Goal: Transaction & Acquisition: Purchase product/service

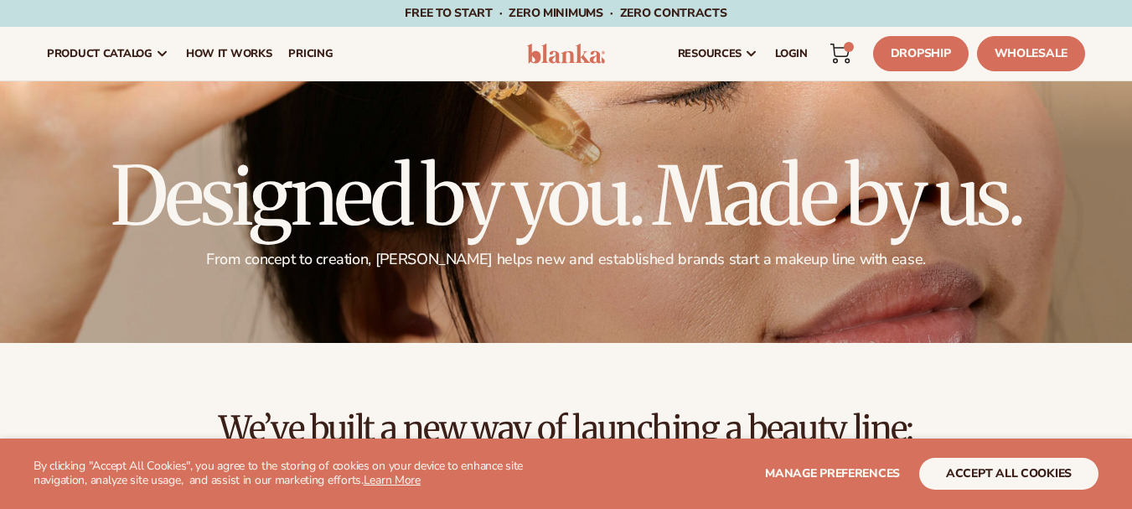
click at [842, 63] on icon at bounding box center [840, 54] width 20 height 20
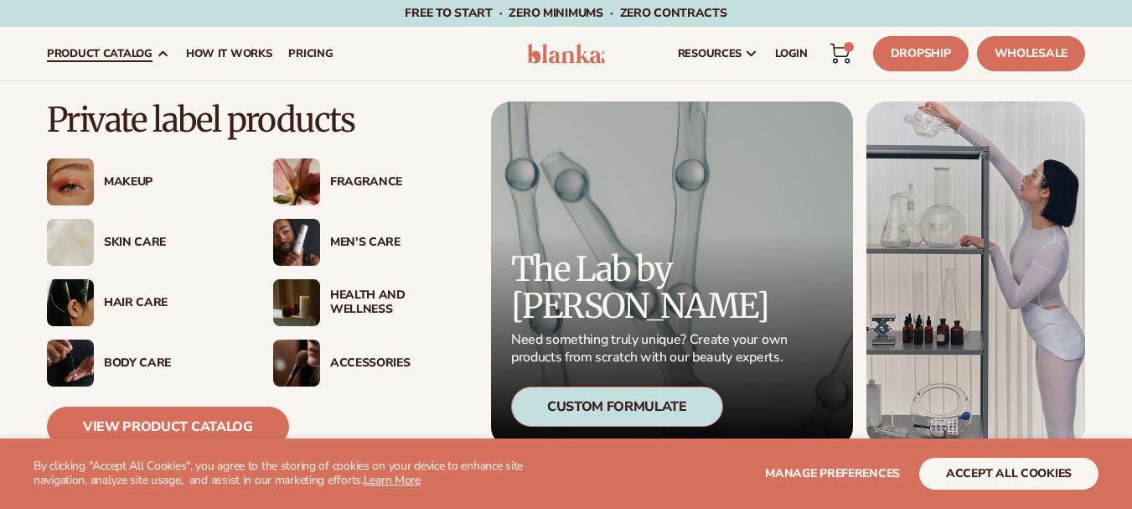
click at [130, 53] on span "product catalog" at bounding box center [100, 53] width 106 height 13
click at [129, 230] on div "Skin Care" at bounding box center [143, 242] width 193 height 47
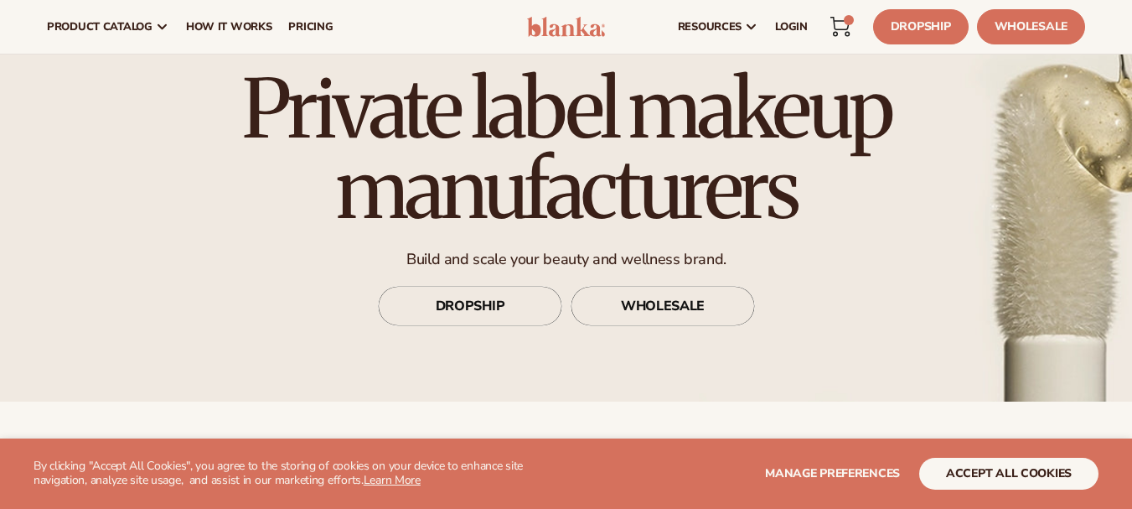
scroll to position [84, 0]
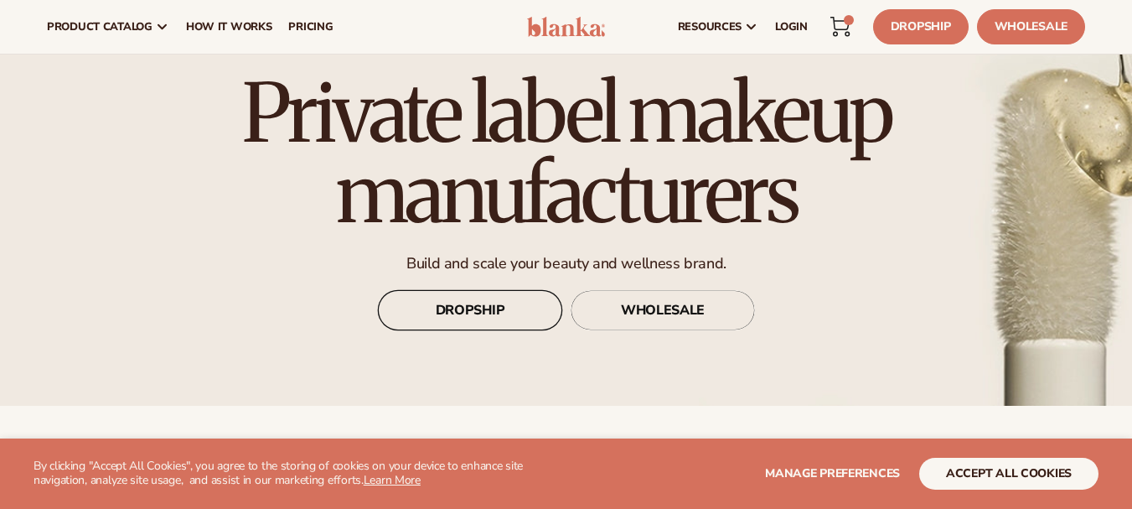
click at [494, 319] on link "DROPSHIP" at bounding box center [470, 310] width 184 height 40
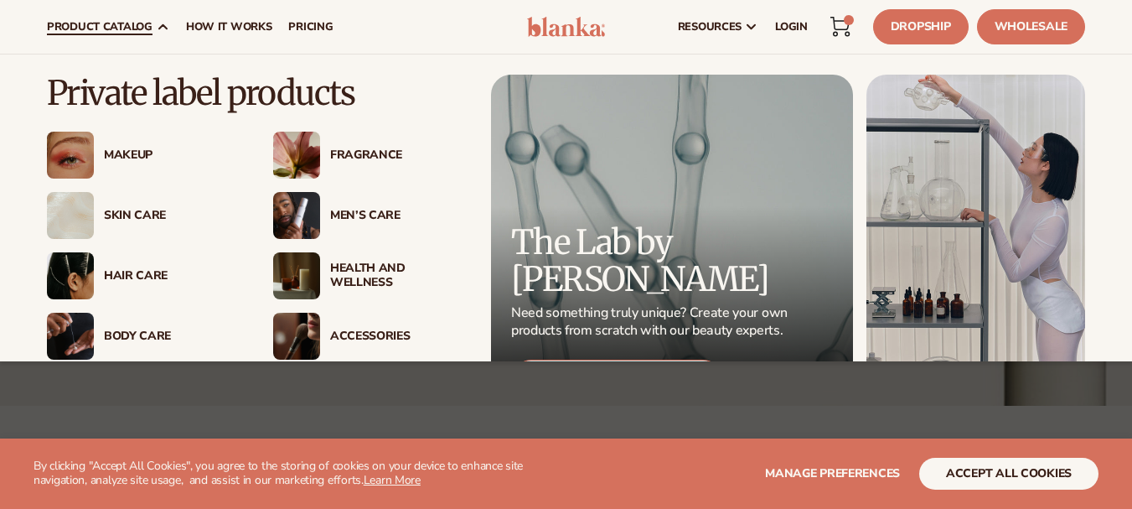
click at [95, 30] on span "product catalog" at bounding box center [100, 26] width 106 height 13
click at [122, 215] on div "Skin Care" at bounding box center [172, 216] width 136 height 14
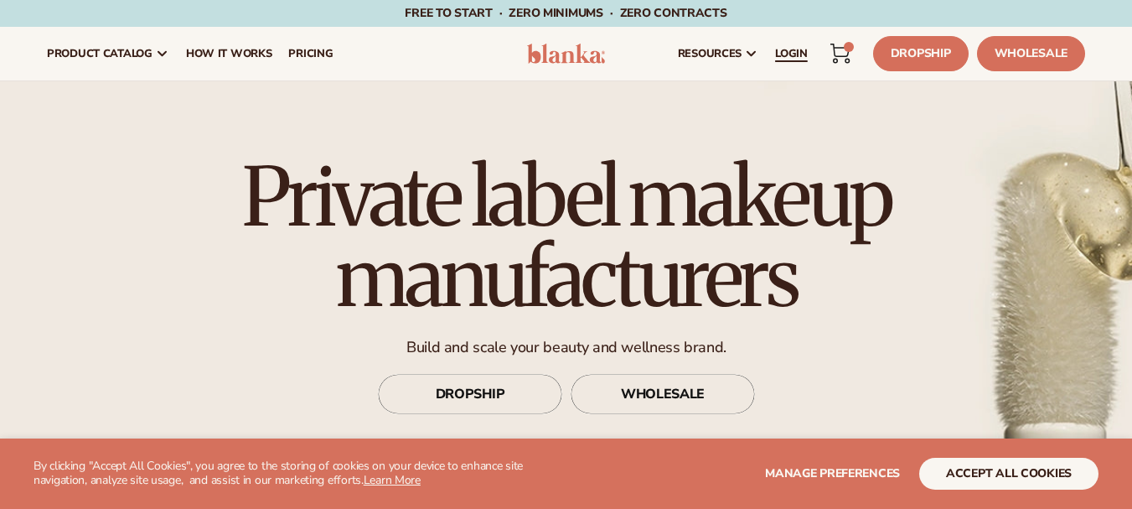
click at [795, 54] on span "LOGIN" at bounding box center [791, 53] width 33 height 13
